Goal: Task Accomplishment & Management: Use online tool/utility

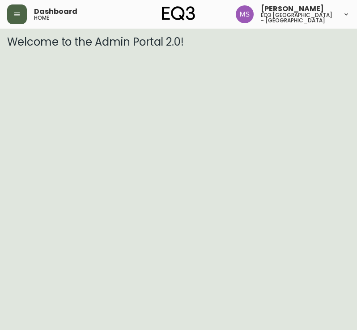
click at [21, 18] on button "button" at bounding box center [17, 14] width 20 height 20
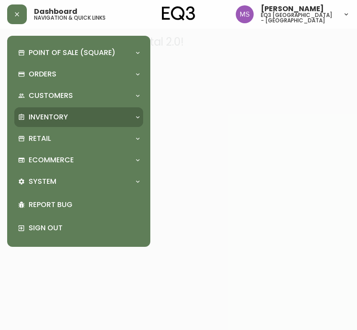
click at [40, 112] on p "Inventory" at bounding box center [48, 117] width 39 height 10
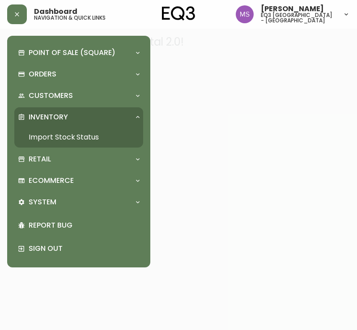
click at [75, 139] on link "Import Stock Status" at bounding box center [78, 137] width 129 height 21
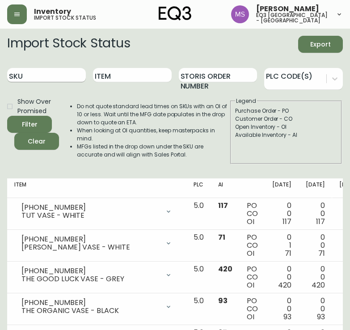
click at [50, 73] on input "SKU" at bounding box center [46, 75] width 79 height 14
paste input "[PHONE_NUMBER]"
click at [7, 116] on button "Filter" at bounding box center [29, 124] width 45 height 17
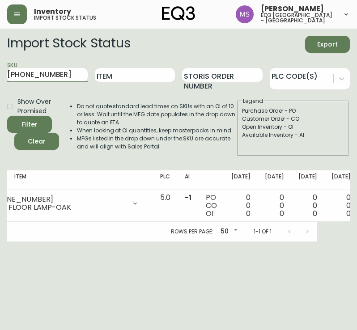
scroll to position [0, 2]
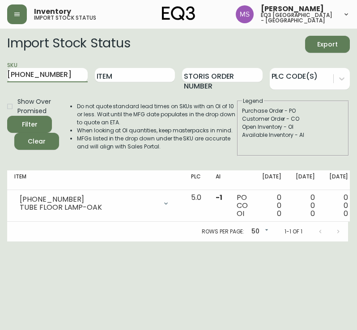
drag, startPoint x: 61, startPoint y: 71, endPoint x: 0, endPoint y: 73, distance: 61.3
click at [0, 73] on html "Inventory import stock status [PERSON_NAME] eq3 [GEOGRAPHIC_DATA] - st laurent …" at bounding box center [178, 121] width 357 height 242
paste input "40-8-A"
click at [7, 116] on button "Filter" at bounding box center [29, 124] width 45 height 17
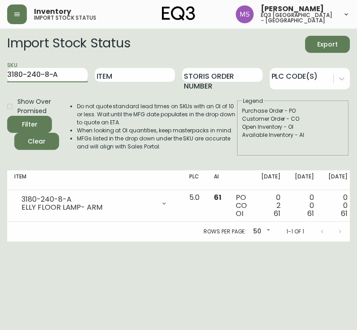
click at [0, 70] on html "Inventory import stock status [PERSON_NAME] eq3 [GEOGRAPHIC_DATA] - st laurent …" at bounding box center [178, 121] width 357 height 242
paste input "0-B"
type input "3180-240-0-B"
click at [7, 116] on button "Filter" at bounding box center [29, 124] width 45 height 17
